Goal: Complete application form: Complete application form

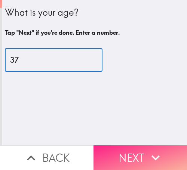
type input "37"
click at [123, 145] on button "Next" at bounding box center [139, 157] width 93 height 25
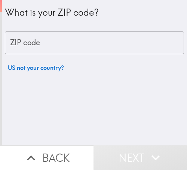
click at [60, 44] on input "ZIP code" at bounding box center [94, 42] width 179 height 23
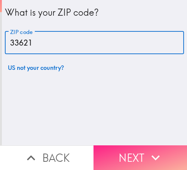
type input "33621"
click at [135, 151] on button "Next" at bounding box center [139, 157] width 93 height 25
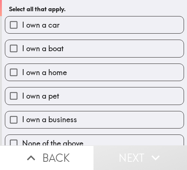
scroll to position [36, 0]
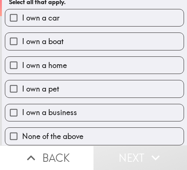
click at [71, 108] on span "I own a business" at bounding box center [49, 112] width 55 height 10
click at [22, 108] on input "I own a business" at bounding box center [13, 112] width 17 height 17
checkbox input "true"
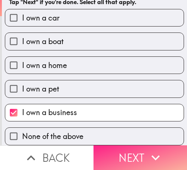
click at [147, 152] on icon "button" at bounding box center [155, 157] width 16 height 16
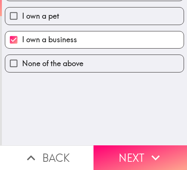
scroll to position [0, 0]
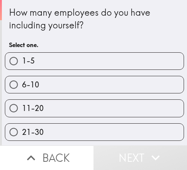
drag, startPoint x: 64, startPoint y: 84, endPoint x: 68, endPoint y: 93, distance: 9.7
click at [64, 84] on label "6-10" at bounding box center [94, 84] width 178 height 17
click at [22, 84] on input "6-10" at bounding box center [13, 84] width 17 height 17
radio input "true"
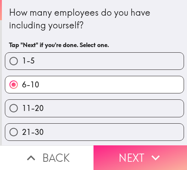
click at [128, 149] on button "Next" at bounding box center [139, 157] width 93 height 25
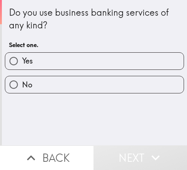
click at [78, 62] on label "Yes" at bounding box center [94, 61] width 178 height 17
click at [22, 62] on input "Yes" at bounding box center [13, 61] width 17 height 17
radio input "true"
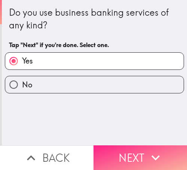
click at [134, 149] on button "Next" at bounding box center [139, 157] width 93 height 25
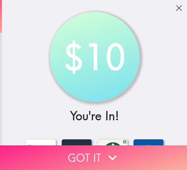
click at [114, 152] on icon "button" at bounding box center [112, 157] width 16 height 16
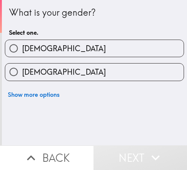
drag, startPoint x: 45, startPoint y: 53, endPoint x: 50, endPoint y: 55, distance: 4.7
click at [45, 53] on label "[DEMOGRAPHIC_DATA]" at bounding box center [94, 48] width 178 height 17
click at [22, 53] on input "[DEMOGRAPHIC_DATA]" at bounding box center [13, 48] width 17 height 17
radio input "true"
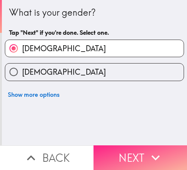
click at [127, 155] on button "Next" at bounding box center [139, 157] width 93 height 25
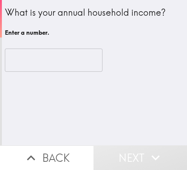
click at [63, 60] on input "number" at bounding box center [54, 60] width 98 height 23
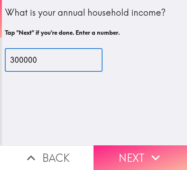
type input "300000"
click at [130, 156] on button "Next" at bounding box center [139, 157] width 93 height 25
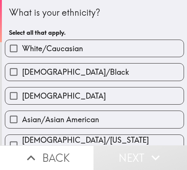
click at [64, 49] on span "White/Caucasian" at bounding box center [52, 48] width 61 height 10
click at [22, 49] on input "White/Caucasian" at bounding box center [13, 48] width 17 height 17
checkbox input "true"
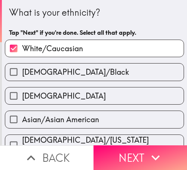
scroll to position [37, 0]
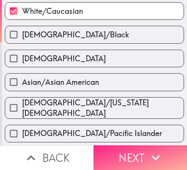
click at [140, 152] on button "Next" at bounding box center [139, 157] width 93 height 25
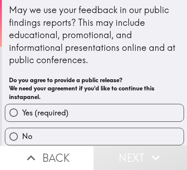
scroll to position [8, 0]
click at [69, 107] on label "Yes (required)" at bounding box center [94, 112] width 178 height 17
click at [22, 107] on input "Yes (required)" at bounding box center [13, 112] width 17 height 17
radio input "true"
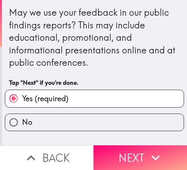
scroll to position [0, 0]
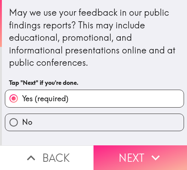
click at [129, 151] on button "Next" at bounding box center [139, 157] width 93 height 25
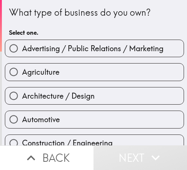
scroll to position [37, 0]
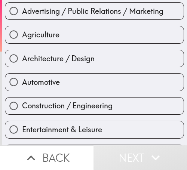
click at [82, 55] on span "Architecture / Design" at bounding box center [58, 58] width 72 height 10
click at [22, 55] on input "Architecture / Design" at bounding box center [13, 58] width 17 height 17
radio input "true"
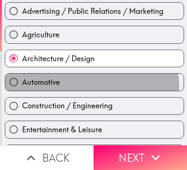
drag, startPoint x: 85, startPoint y: 86, endPoint x: 84, endPoint y: 114, distance: 28.4
click at [85, 86] on label "Automotive" at bounding box center [94, 82] width 178 height 17
click at [22, 86] on input "Automotive" at bounding box center [13, 82] width 17 height 17
radio input "true"
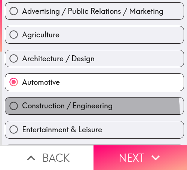
drag, startPoint x: 84, startPoint y: 113, endPoint x: 84, endPoint y: 109, distance: 3.8
click at [84, 110] on label "Construction / Engineering" at bounding box center [94, 106] width 178 height 17
click at [22, 110] on input "Construction / Engineering" at bounding box center [13, 106] width 17 height 17
radio input "true"
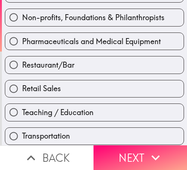
scroll to position [368, 0]
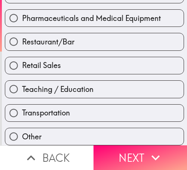
click at [71, 98] on div "Transportation" at bounding box center [91, 110] width 185 height 24
click at [84, 87] on span "Teaching / Education" at bounding box center [57, 89] width 71 height 10
click at [22, 87] on input "Teaching / Education" at bounding box center [13, 89] width 17 height 17
radio input "true"
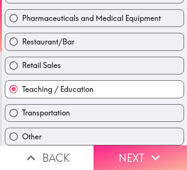
click at [136, 149] on button "Next" at bounding box center [139, 157] width 93 height 25
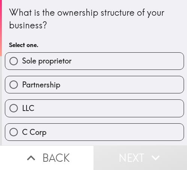
click at [61, 59] on span "Sole proprietor" at bounding box center [46, 61] width 49 height 10
click at [22, 59] on input "Sole proprietor" at bounding box center [13, 61] width 17 height 17
radio input "true"
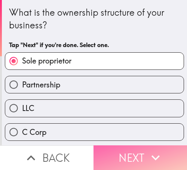
click at [140, 151] on button "Next" at bounding box center [139, 157] width 93 height 25
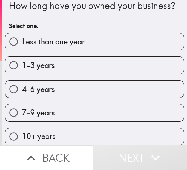
scroll to position [25, 0]
click at [69, 86] on label "4-6 years" at bounding box center [94, 89] width 178 height 17
click at [22, 86] on input "4-6 years" at bounding box center [13, 89] width 17 height 17
radio input "true"
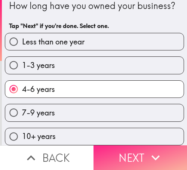
click at [133, 154] on button "Next" at bounding box center [139, 157] width 93 height 25
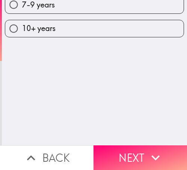
scroll to position [0, 0]
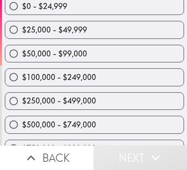
scroll to position [83, 0]
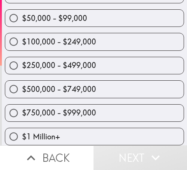
click at [62, 85] on span "$500,000 - $749,000" at bounding box center [59, 89] width 74 height 10
click at [22, 85] on input "$500,000 - $749,000" at bounding box center [13, 89] width 17 height 17
radio input "true"
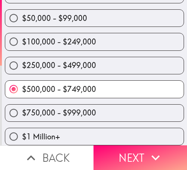
click at [72, 62] on span "$250,000 - $499,000" at bounding box center [59, 65] width 74 height 10
click at [22, 62] on input "$250,000 - $499,000" at bounding box center [13, 65] width 17 height 17
radio input "true"
click at [72, 62] on span "$250,000 - $499,000" at bounding box center [59, 65] width 74 height 10
click at [22, 62] on input "$250,000 - $499,000" at bounding box center [13, 65] width 17 height 17
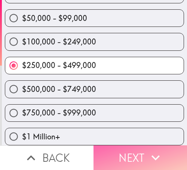
click at [121, 151] on button "Next" at bounding box center [139, 157] width 93 height 25
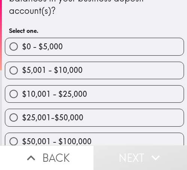
scroll to position [156, 0]
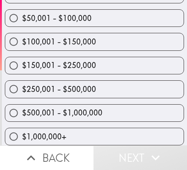
drag, startPoint x: 68, startPoint y: 84, endPoint x: 76, endPoint y: 88, distance: 9.4
click at [68, 84] on span "$250,001 - $500,000" at bounding box center [59, 89] width 74 height 10
click at [22, 84] on input "$250,001 - $500,000" at bounding box center [13, 89] width 17 height 17
radio input "true"
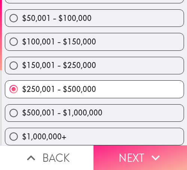
click at [132, 146] on button "Next" at bounding box center [139, 157] width 93 height 25
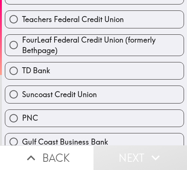
scroll to position [118, 0]
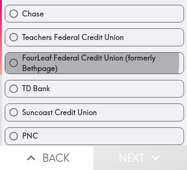
click at [83, 62] on span "FourLeaf Federal Credit Union (formerly Bethpage)" at bounding box center [102, 63] width 161 height 21
click at [22, 62] on input "FourLeaf Federal Credit Union (formerly Bethpage)" at bounding box center [13, 63] width 17 height 17
radio input "true"
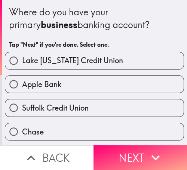
scroll to position [0, 0]
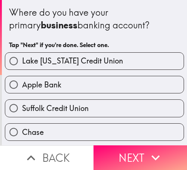
click at [72, 81] on label "Apple Bank" at bounding box center [94, 84] width 178 height 17
click at [22, 81] on input "Apple Bank" at bounding box center [13, 84] width 17 height 17
radio input "true"
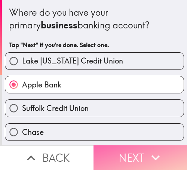
click at [129, 157] on button "Next" at bounding box center [139, 157] width 93 height 25
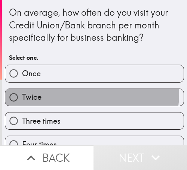
click at [84, 94] on label "Twice" at bounding box center [94, 97] width 178 height 17
click at [22, 94] on input "Twice" at bounding box center [13, 97] width 17 height 17
radio input "true"
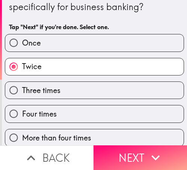
scroll to position [61, 0]
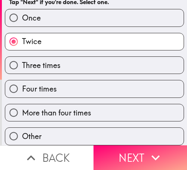
click at [71, 66] on label "Three times" at bounding box center [94, 65] width 178 height 17
click at [22, 66] on input "Three times" at bounding box center [13, 65] width 17 height 17
radio input "true"
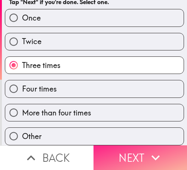
click at [133, 146] on button "Next" at bounding box center [139, 157] width 93 height 25
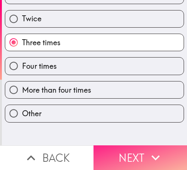
scroll to position [1, 0]
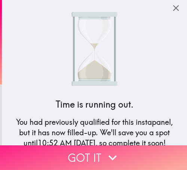
click at [93, 149] on button "Got it" at bounding box center [93, 157] width 187 height 25
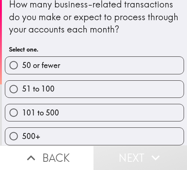
scroll to position [14, 0]
click at [61, 104] on label "101 to 500" at bounding box center [94, 112] width 178 height 17
click at [22, 104] on input "101 to 500" at bounding box center [13, 112] width 17 height 17
radio input "true"
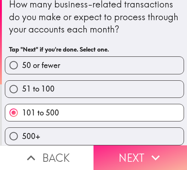
click at [137, 148] on button "Next" at bounding box center [139, 157] width 93 height 25
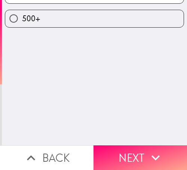
scroll to position [0, 0]
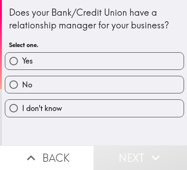
click at [84, 58] on label "Yes" at bounding box center [94, 61] width 178 height 17
click at [22, 58] on input "Yes" at bounding box center [13, 61] width 17 height 17
radio input "true"
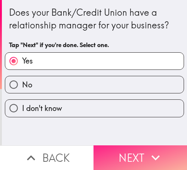
click at [122, 152] on button "Next" at bounding box center [139, 157] width 93 height 25
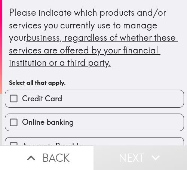
scroll to position [149, 0]
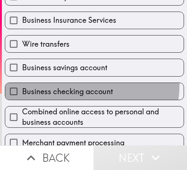
click at [81, 85] on label "Business checking account" at bounding box center [94, 91] width 178 height 17
click at [22, 85] on input "Business checking account" at bounding box center [13, 91] width 17 height 17
checkbox input "true"
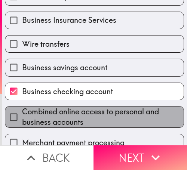
click at [96, 117] on span "Combined online access to personal and business accounts" at bounding box center [102, 116] width 161 height 21
click at [22, 117] on input "Combined online access to personal and business accounts" at bounding box center [13, 117] width 17 height 17
checkbox input "true"
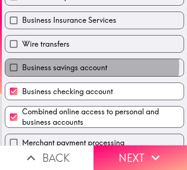
drag, startPoint x: 86, startPoint y: 66, endPoint x: 83, endPoint y: 55, distance: 11.5
click at [86, 65] on span "Business savings account" at bounding box center [64, 67] width 85 height 10
click at [22, 65] on input "Business savings account" at bounding box center [13, 67] width 17 height 17
checkbox input "true"
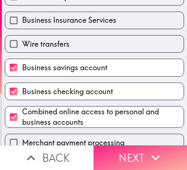
click at [132, 150] on button "Next" at bounding box center [139, 157] width 93 height 25
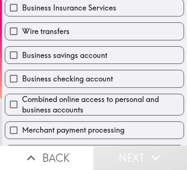
click at [114, 123] on label "Merchant payment processing" at bounding box center [94, 130] width 178 height 17
click at [22, 123] on input "Merchant payment processing" at bounding box center [13, 130] width 17 height 17
checkbox input "true"
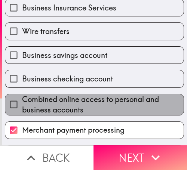
drag, startPoint x: 121, startPoint y: 104, endPoint x: 114, endPoint y: 88, distance: 17.6
click at [119, 101] on span "Combined online access to personal and business accounts" at bounding box center [102, 104] width 161 height 21
click at [22, 101] on input "Combined online access to personal and business accounts" at bounding box center [13, 104] width 17 height 17
checkbox input "true"
drag, startPoint x: 114, startPoint y: 88, endPoint x: 108, endPoint y: 78, distance: 11.7
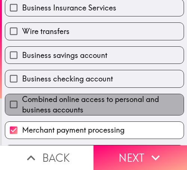
click at [110, 81] on div "Credit Card Online banking Accounts Payable Business Insurance Services Wire tr…" at bounding box center [91, 127] width 185 height 411
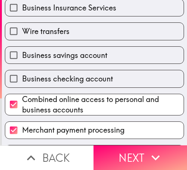
drag, startPoint x: 108, startPoint y: 75, endPoint x: 106, endPoint y: 65, distance: 9.4
click at [107, 69] on div "Business checking account" at bounding box center [91, 76] width 185 height 24
drag, startPoint x: 106, startPoint y: 65, endPoint x: 106, endPoint y: 55, distance: 10.1
click at [106, 62] on div "Credit Card Online banking Accounts Payable Business Insurance Services Wire tr…" at bounding box center [91, 127] width 185 height 411
click at [106, 49] on label "Business savings account" at bounding box center [94, 55] width 178 height 17
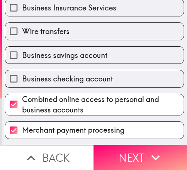
click at [22, 49] on input "Business savings account" at bounding box center [13, 55] width 17 height 17
checkbox input "true"
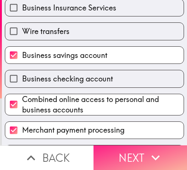
click at [131, 156] on button "Next" at bounding box center [139, 157] width 93 height 25
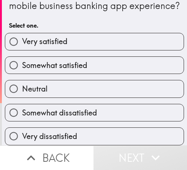
scroll to position [37, 0]
drag, startPoint x: 71, startPoint y: 36, endPoint x: 70, endPoint y: 64, distance: 28.0
click at [71, 36] on label "Very satisfied" at bounding box center [94, 41] width 178 height 17
click at [22, 36] on input "Very satisfied" at bounding box center [13, 41] width 17 height 17
radio input "true"
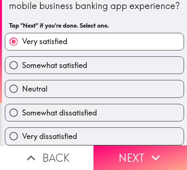
click at [70, 74] on div "Neutral" at bounding box center [91, 86] width 185 height 24
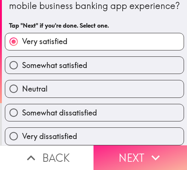
click at [127, 150] on button "Next" at bounding box center [139, 157] width 93 height 25
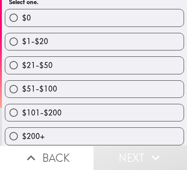
scroll to position [99, 0]
click at [73, 111] on label "$101-$200" at bounding box center [94, 112] width 178 height 17
click at [22, 111] on input "$101-$200" at bounding box center [13, 112] width 17 height 17
radio input "true"
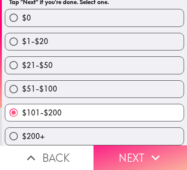
click at [124, 153] on button "Next" at bounding box center [139, 157] width 93 height 25
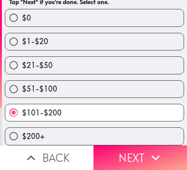
scroll to position [62, 0]
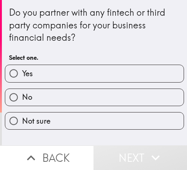
click at [71, 78] on label "Yes" at bounding box center [94, 73] width 178 height 17
click at [22, 78] on input "Yes" at bounding box center [13, 73] width 17 height 17
radio input "true"
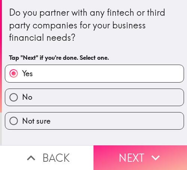
click at [126, 148] on button "Next" at bounding box center [139, 157] width 93 height 25
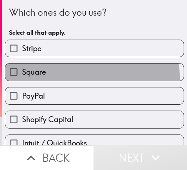
drag, startPoint x: 86, startPoint y: 79, endPoint x: 79, endPoint y: 103, distance: 25.3
click at [86, 79] on label "Square" at bounding box center [94, 72] width 178 height 17
click at [22, 79] on input "Square" at bounding box center [13, 72] width 17 height 17
checkbox input "true"
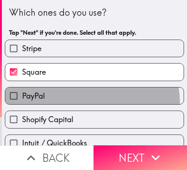
click at [79, 103] on label "PayPal" at bounding box center [94, 95] width 178 height 17
click at [22, 103] on input "PayPal" at bounding box center [13, 95] width 17 height 17
checkbox input "true"
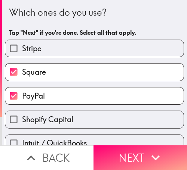
drag, startPoint x: 77, startPoint y: 115, endPoint x: 109, endPoint y: 133, distance: 37.0
click at [77, 115] on label "Shopify Capital" at bounding box center [94, 119] width 178 height 17
click at [22, 115] on input "Shopify Capital" at bounding box center [13, 119] width 17 height 17
checkbox input "true"
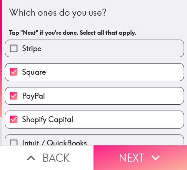
click at [122, 152] on button "Next" at bounding box center [139, 157] width 93 height 25
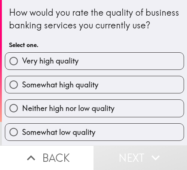
click at [78, 69] on label "Very high quality" at bounding box center [94, 61] width 178 height 17
click at [22, 69] on input "Very high quality" at bounding box center [13, 61] width 17 height 17
radio input "true"
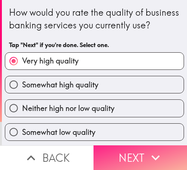
click at [135, 152] on button "Next" at bounding box center [139, 157] width 93 height 25
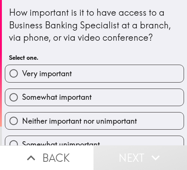
click at [78, 76] on label "Very important" at bounding box center [94, 73] width 178 height 17
click at [22, 76] on input "Very important" at bounding box center [13, 73] width 17 height 17
radio input "true"
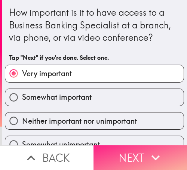
click at [129, 145] on button "Next" at bounding box center [139, 157] width 93 height 25
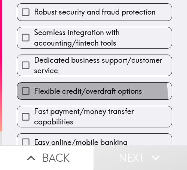
click at [86, 97] on label "Flexible credit/overdraft options" at bounding box center [94, 91] width 154 height 17
click at [34, 97] on input "Flexible credit/overdraft options" at bounding box center [25, 91] width 17 height 17
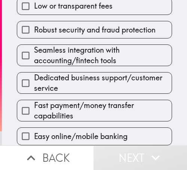
click at [86, 78] on span "Dedicated business support/customer service" at bounding box center [102, 82] width 137 height 21
click at [34, 78] on input "Dedicated business support/customer service" at bounding box center [25, 83] width 17 height 17
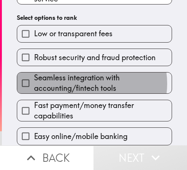
drag, startPoint x: 86, startPoint y: 78, endPoint x: 92, endPoint y: 113, distance: 35.6
click at [86, 81] on span "Seamless integration with accounting/fintech tools" at bounding box center [102, 82] width 137 height 21
click at [34, 81] on input "Seamless integration with accounting/fintech tools" at bounding box center [25, 83] width 17 height 17
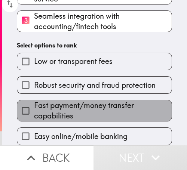
drag, startPoint x: 92, startPoint y: 113, endPoint x: 92, endPoint y: 120, distance: 7.5
click at [92, 113] on span "Fast payment/money transfer capabilities" at bounding box center [102, 110] width 137 height 21
click at [34, 113] on input "Fast payment/money transfer capabilities" at bounding box center [25, 110] width 17 height 17
click at [92, 121] on div "Easy online/mobile banking" at bounding box center [91, 133] width 161 height 24
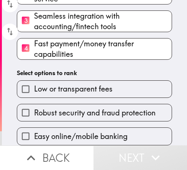
click at [92, 121] on div "Easy online/mobile banking" at bounding box center [91, 133] width 161 height 24
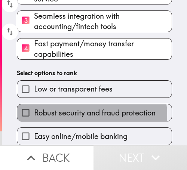
click at [84, 109] on span "Robust security and fraud protection" at bounding box center [94, 113] width 121 height 10
click at [34, 109] on input "Robust security and fraud protection" at bounding box center [25, 112] width 17 height 17
click at [84, 94] on span "Low or transparent fees" at bounding box center [73, 89] width 78 height 10
click at [34, 98] on input "Low or transparent fees" at bounding box center [25, 89] width 17 height 17
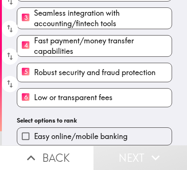
click at [84, 109] on div "Please rank the following business banking features in order of importance (1 =…" at bounding box center [94, 11] width 185 height 268
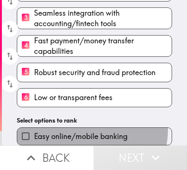
click at [78, 128] on label "Easy online/mobile banking" at bounding box center [94, 136] width 154 height 17
click at [34, 128] on input "Easy online/mobile banking" at bounding box center [25, 136] width 17 height 17
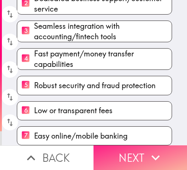
click at [129, 146] on button "Next" at bounding box center [139, 157] width 93 height 25
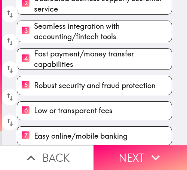
scroll to position [108, 0]
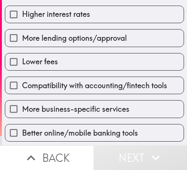
click at [121, 95] on div "More business-specific services" at bounding box center [91, 106] width 185 height 24
click at [116, 89] on label "Compatibility with accounting/fintech tools" at bounding box center [94, 85] width 178 height 17
click at [22, 89] on input "Compatibility with accounting/fintech tools" at bounding box center [13, 85] width 17 height 17
checkbox input "true"
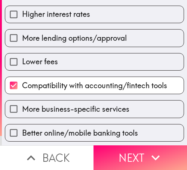
click at [108, 108] on span "More business-specific services" at bounding box center [75, 109] width 107 height 10
click at [22, 108] on input "More business-specific services" at bounding box center [13, 109] width 17 height 17
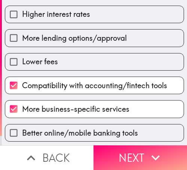
drag, startPoint x: 107, startPoint y: 111, endPoint x: 107, endPoint y: 116, distance: 4.9
click at [107, 112] on span "More business-specific services" at bounding box center [75, 109] width 107 height 10
click at [22, 112] on input "More business-specific services" at bounding box center [13, 109] width 17 height 17
checkbox input "false"
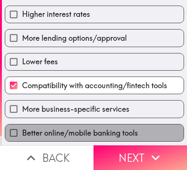
drag, startPoint x: 106, startPoint y: 135, endPoint x: 107, endPoint y: 109, distance: 26.2
click at [107, 135] on span "Better online/mobile banking tools" at bounding box center [80, 133] width 116 height 10
click at [22, 135] on input "Better online/mobile banking tools" at bounding box center [13, 132] width 17 height 17
checkbox input "true"
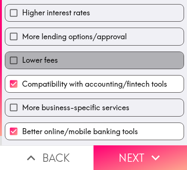
click at [97, 55] on label "Lower fees" at bounding box center [94, 60] width 178 height 17
click at [22, 55] on input "Lower fees" at bounding box center [13, 60] width 17 height 17
checkbox input "true"
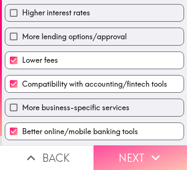
click at [139, 152] on button "Next" at bounding box center [139, 157] width 93 height 25
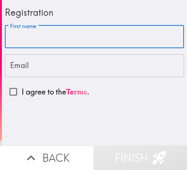
click at [53, 37] on input "First name" at bounding box center [94, 36] width 179 height 23
paste input "[PERSON_NAME]"
type input "[PERSON_NAME]"
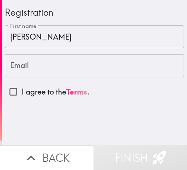
drag, startPoint x: 4, startPoint y: 3, endPoint x: 9, endPoint y: 19, distance: 17.7
click at [16, 39] on div "Registration First name [PERSON_NAME] First name Email Email I agree to the Ter…" at bounding box center [94, 50] width 185 height 101
click at [48, 68] on input "Email" at bounding box center [94, 65] width 179 height 23
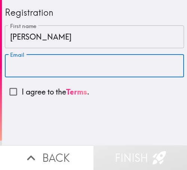
paste input "[EMAIL_ADDRESS][DOMAIN_NAME]"
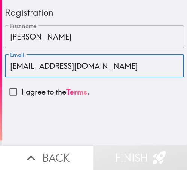
type input "[EMAIL_ADDRESS][DOMAIN_NAME]"
click at [10, 92] on input "I agree to the Terms ." at bounding box center [13, 91] width 17 height 17
checkbox input "true"
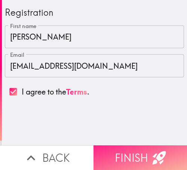
click at [141, 151] on button "Finish" at bounding box center [139, 157] width 93 height 25
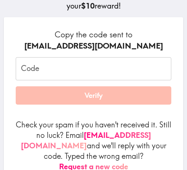
scroll to position [112, 0]
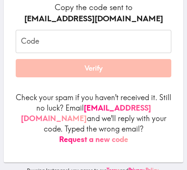
click at [86, 43] on input "Code" at bounding box center [93, 41] width 155 height 23
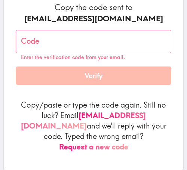
drag, startPoint x: 60, startPoint y: 25, endPoint x: 61, endPoint y: 30, distance: 4.9
click at [60, 25] on form "Copy the code sent to [EMAIL_ADDRESS][DOMAIN_NAME] Code Code Enter the verifica…" at bounding box center [93, 77] width 155 height 150
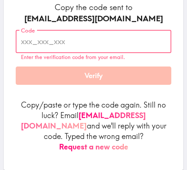
click at [60, 35] on input "Code" at bounding box center [93, 41] width 155 height 23
paste input "mKe_L9F_2NP"
type input "mKe_L9F_2NP"
click at [112, 77] on button "Verify" at bounding box center [93, 76] width 155 height 19
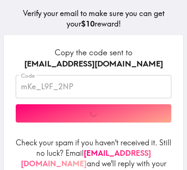
scroll to position [117, 0]
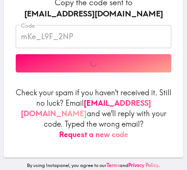
click at [111, 84] on form "Copy the code sent to [EMAIL_ADDRESS][DOMAIN_NAME] Code mKe_L9F_2NP Code Verify…" at bounding box center [93, 68] width 155 height 143
click at [102, 78] on form "Copy the code sent to [EMAIL_ADDRESS][DOMAIN_NAME] Code mKe_L9F_2NP Code Verify…" at bounding box center [93, 68] width 155 height 143
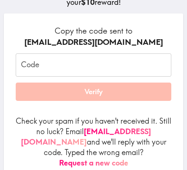
scroll to position [42, 0]
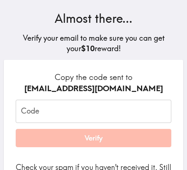
click at [72, 115] on input "Code" at bounding box center [93, 111] width 155 height 23
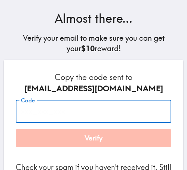
type input "mKe_L9F_2NP"
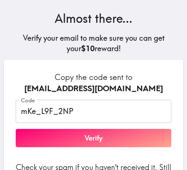
click at [153, 77] on h6 "Copy the code sent to richaradunnigan@gmail.com" at bounding box center [93, 83] width 155 height 22
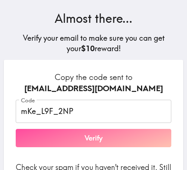
click at [112, 135] on button "Verify" at bounding box center [93, 138] width 155 height 19
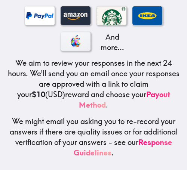
scroll to position [174, 0]
